Goal: Transaction & Acquisition: Obtain resource

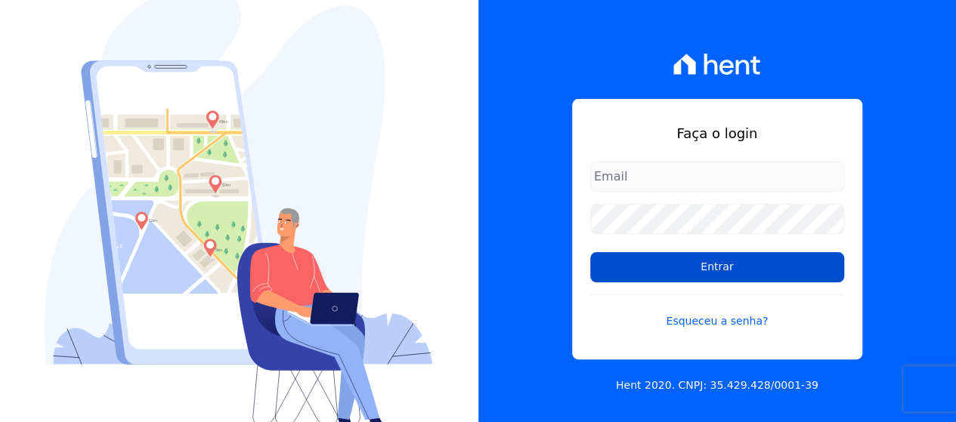
click at [603, 274] on input "Entrar" at bounding box center [717, 267] width 254 height 30
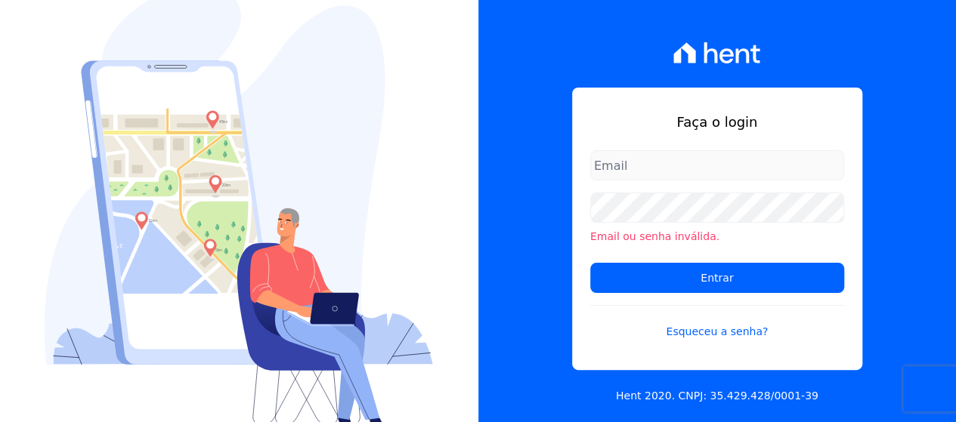
type input "loyane@jcrcob.com.br"
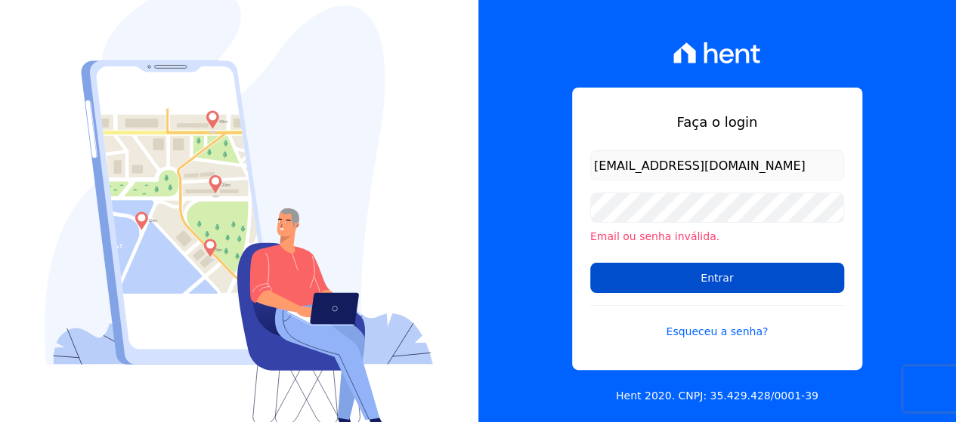
click at [678, 274] on input "Entrar" at bounding box center [717, 278] width 254 height 30
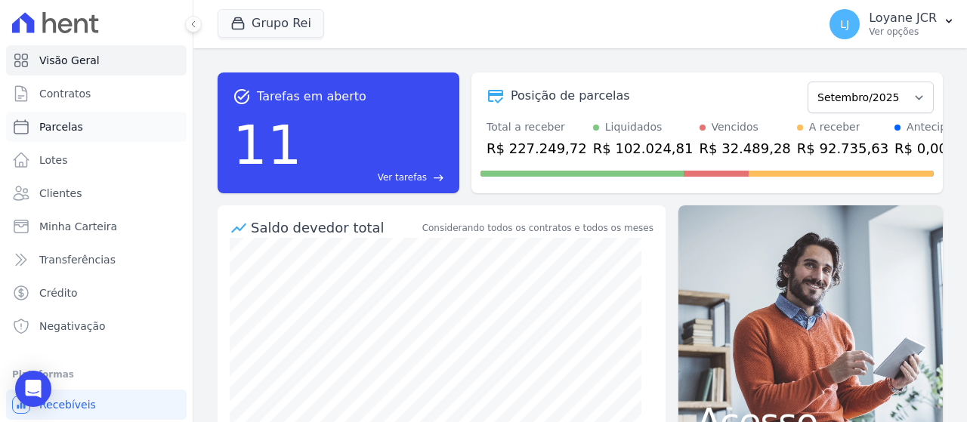
click at [108, 134] on link "Parcelas" at bounding box center [96, 127] width 181 height 30
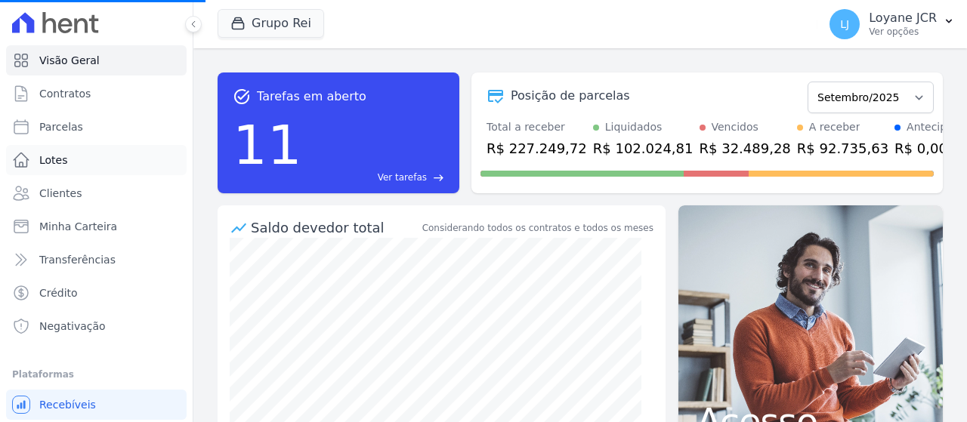
select select
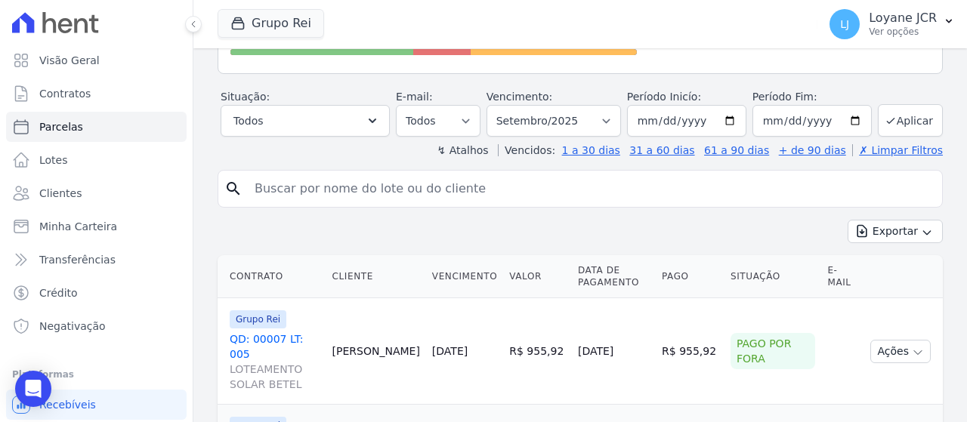
scroll to position [227, 0]
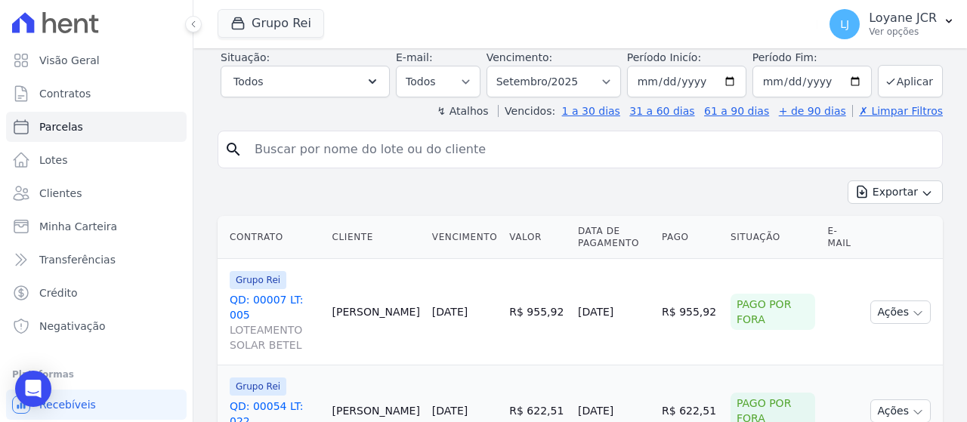
click at [484, 161] on input "search" at bounding box center [591, 149] width 690 height 30
paste input "[PERSON_NAME]"
drag, startPoint x: 398, startPoint y: 162, endPoint x: -168, endPoint y: 182, distance: 566.9
click at [0, 182] on html "Visão Geral Contratos [GEOGRAPHIC_DATA] Lotes Clientes Minha Carteira Transferê…" at bounding box center [483, 211] width 967 height 422
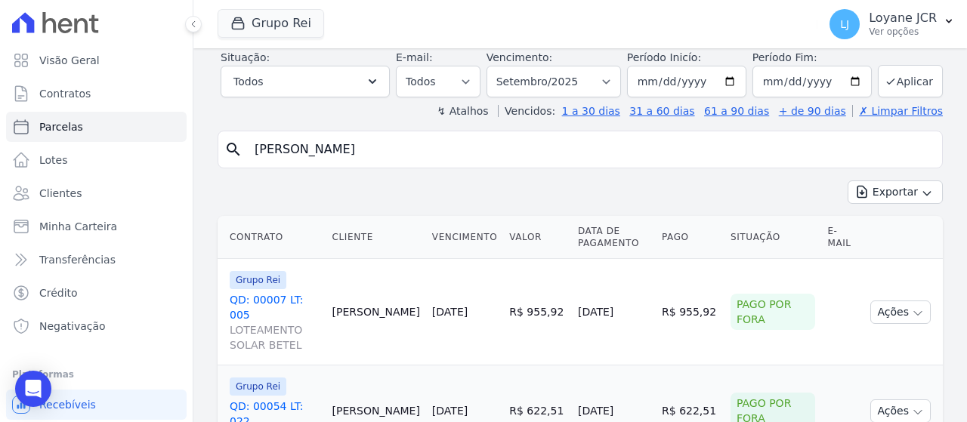
paste input "[PERSON_NAME]"
type input "[PERSON_NAME]"
select select
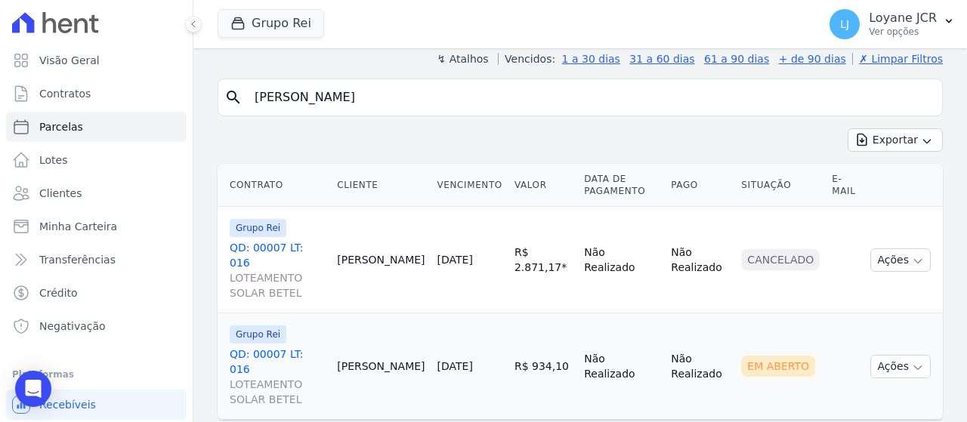
scroll to position [137, 0]
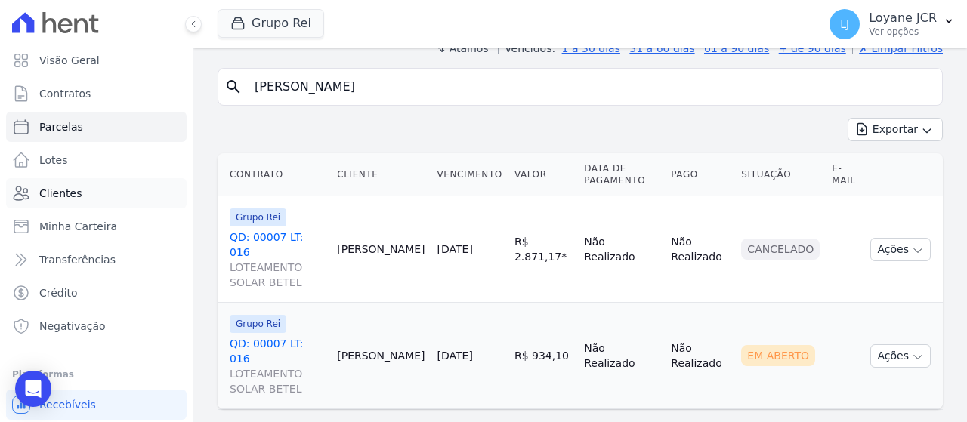
click at [92, 193] on link "Clientes" at bounding box center [96, 193] width 181 height 30
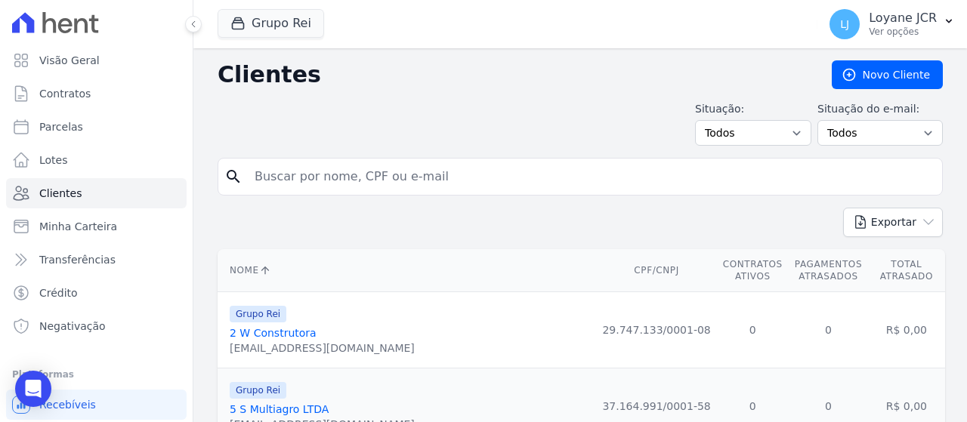
click at [349, 178] on input "search" at bounding box center [591, 177] width 690 height 30
paste input "[PERSON_NAME]"
type input "[PERSON_NAME]"
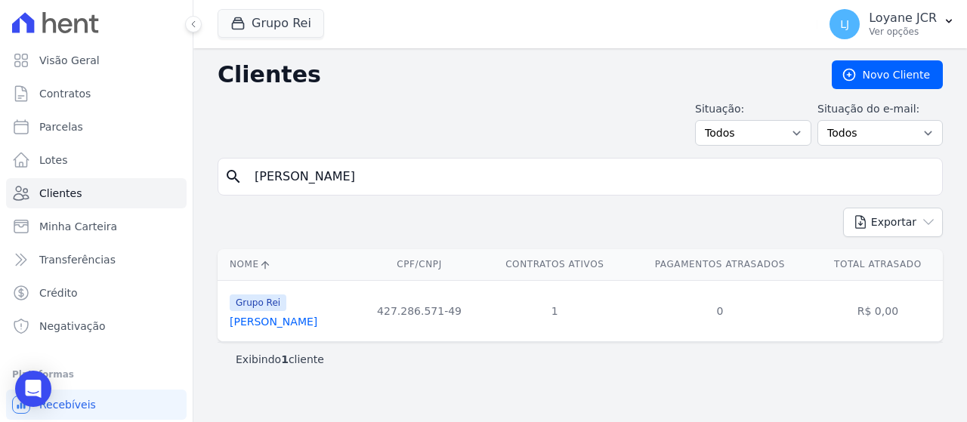
click at [317, 318] on link "[PERSON_NAME]" at bounding box center [274, 322] width 88 height 12
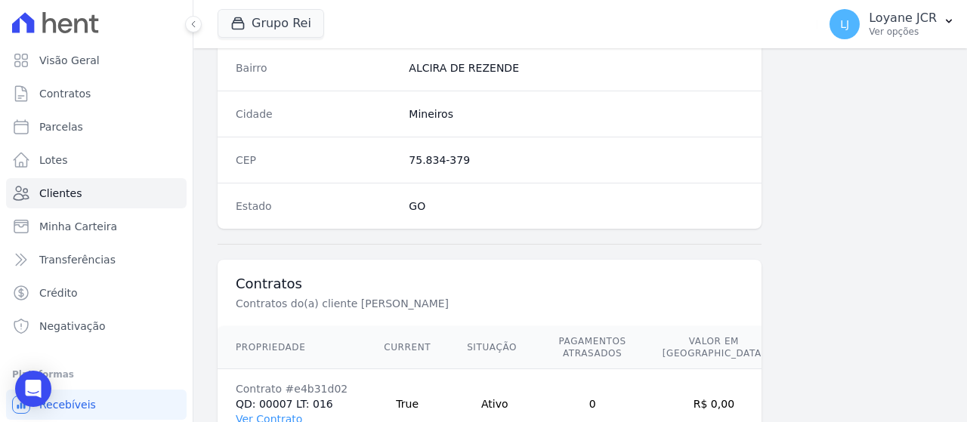
scroll to position [1065, 0]
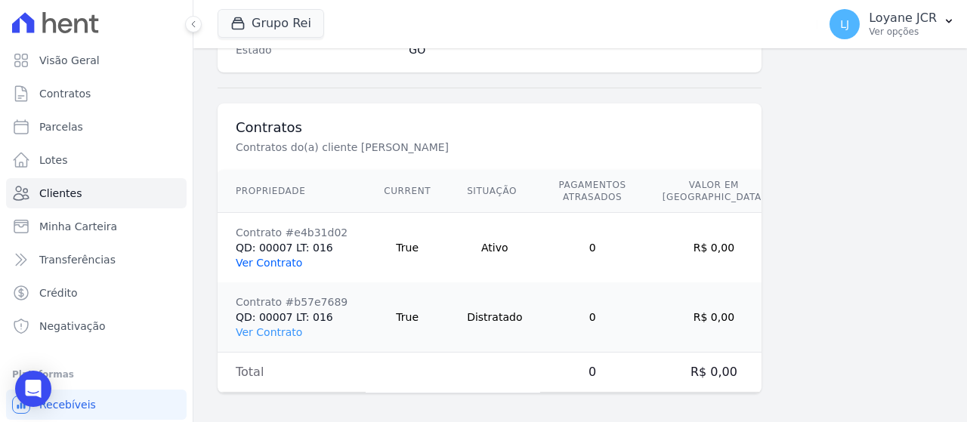
click at [269, 257] on link "Ver Contrato" at bounding box center [269, 263] width 66 height 12
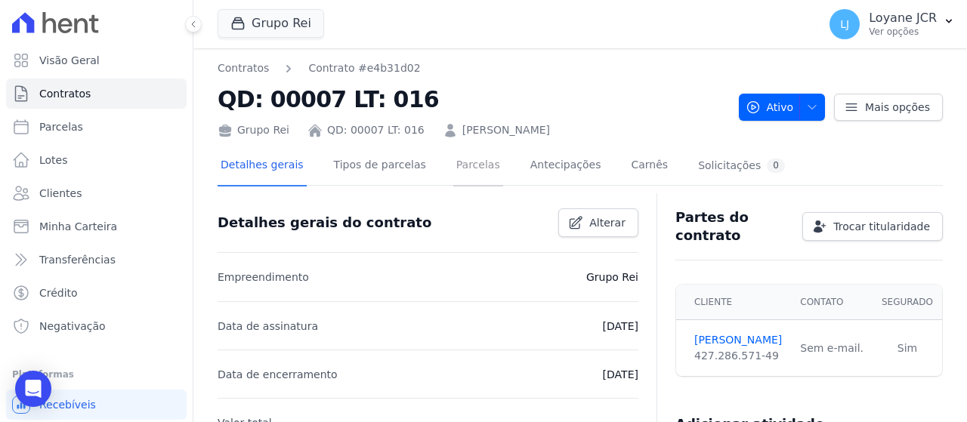
click at [456, 171] on link "Parcelas" at bounding box center [478, 167] width 50 height 40
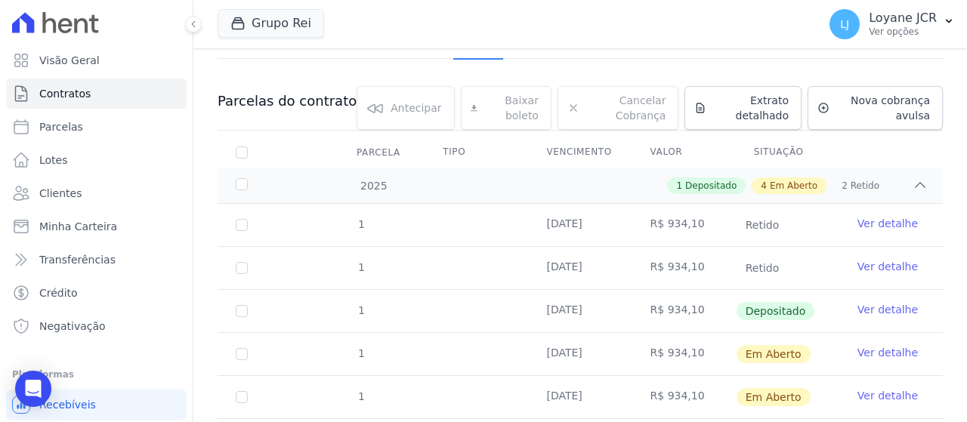
scroll to position [151, 0]
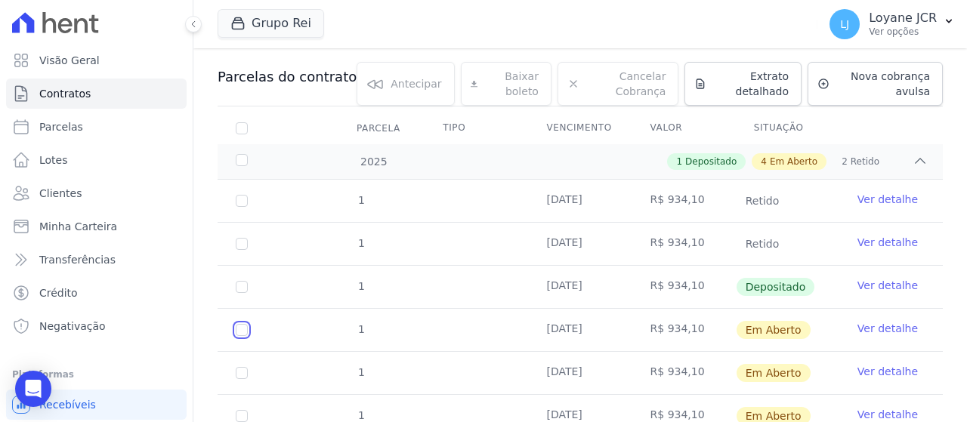
click at [239, 327] on input "checkbox" at bounding box center [242, 330] width 12 height 12
checkbox input "true"
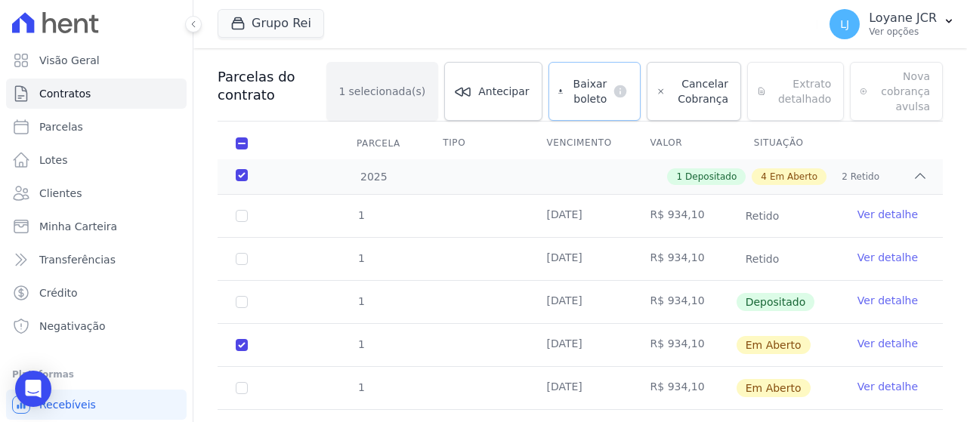
click at [604, 82] on link "Baixar boleto default" at bounding box center [594, 91] width 93 height 59
